Goal: Transaction & Acquisition: Download file/media

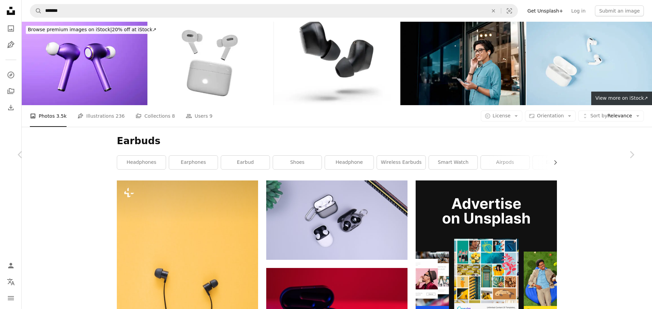
scroll to position [570, 0]
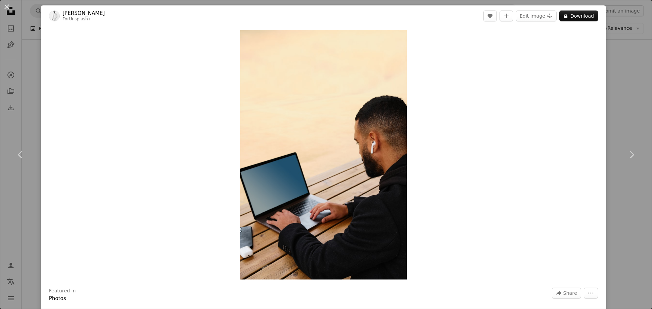
click at [581, 14] on button "A lock Download" at bounding box center [578, 16] width 39 height 11
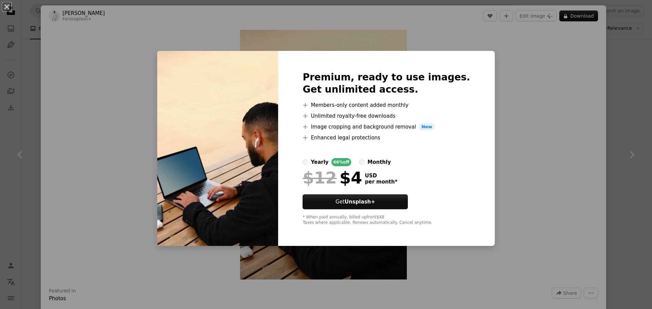
click at [503, 53] on div "An X shape Premium, ready to use images. Get unlimited access. A plus sign Memb…" at bounding box center [326, 154] width 652 height 309
